Goal: Information Seeking & Learning: Learn about a topic

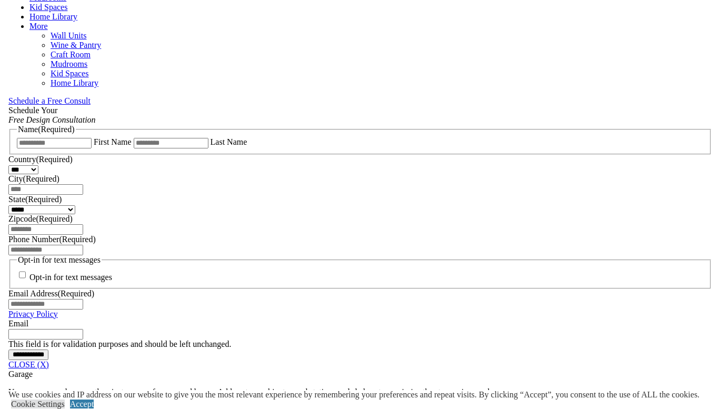
scroll to position [632, 0]
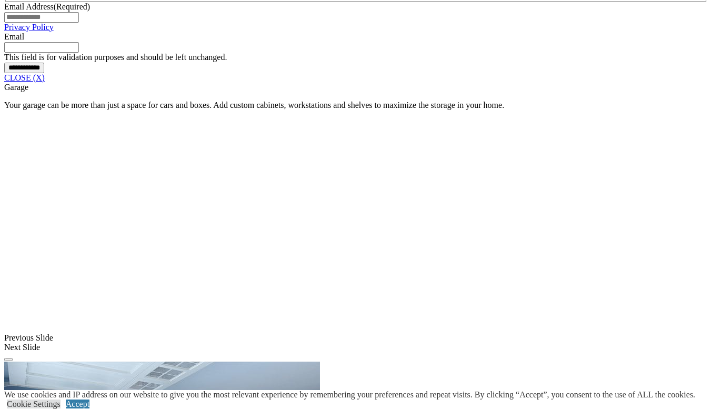
scroll to position [932, 0]
